Goal: Find contact information: Find contact information

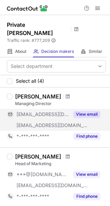
click at [84, 111] on button "View email" at bounding box center [86, 114] width 27 height 7
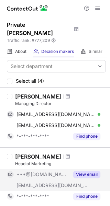
click at [86, 171] on button "View email" at bounding box center [86, 174] width 27 height 7
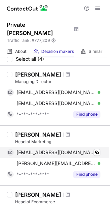
scroll to position [34, 0]
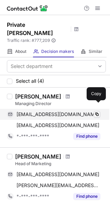
click at [97, 111] on span at bounding box center [96, 113] width 5 height 5
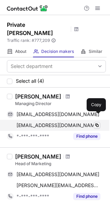
click at [96, 122] on span at bounding box center [96, 124] width 5 height 5
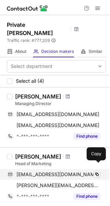
click at [97, 171] on span at bounding box center [96, 173] width 5 height 5
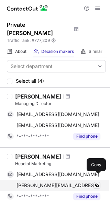
click at [96, 182] on span at bounding box center [96, 184] width 5 height 5
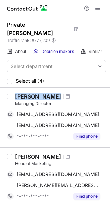
drag, startPoint x: 49, startPoint y: 87, endPoint x: 17, endPoint y: 88, distance: 31.2
click at [17, 93] on div "Michael Stoll" at bounding box center [60, 96] width 90 height 7
copy div "Michael Stoll"
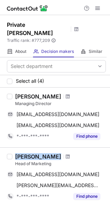
drag, startPoint x: 50, startPoint y: 147, endPoint x: 16, endPoint y: 148, distance: 33.9
click at [16, 153] on div "Beck Connell" at bounding box center [60, 156] width 90 height 7
copy div "Beck Connell"
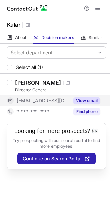
click at [89, 100] on button "View email" at bounding box center [86, 100] width 27 height 7
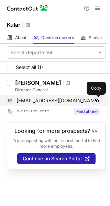
click at [97, 99] on span at bounding box center [96, 100] width 5 height 5
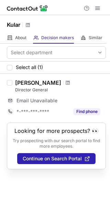
drag, startPoint x: 70, startPoint y: 82, endPoint x: 15, endPoint y: 83, distance: 55.2
click at [15, 83] on div "Assylbek Kulniyazov" at bounding box center [60, 82] width 90 height 7
copy div "Assylbek Kulniyazov"
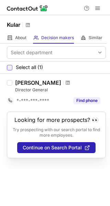
click at [10, 67] on div at bounding box center [9, 67] width 5 height 5
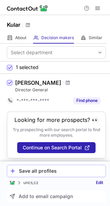
click at [47, 170] on div "Save all profiles" at bounding box center [61, 170] width 84 height 5
